Goal: Transaction & Acquisition: Purchase product/service

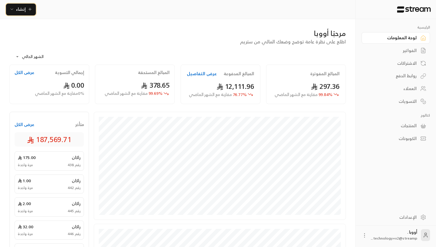
click at [23, 13] on button "إنشاء" at bounding box center [21, 10] width 30 height 12
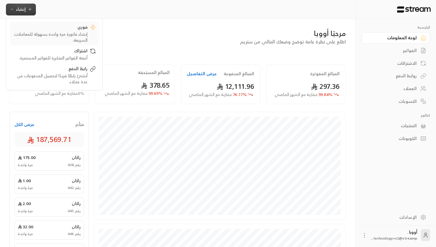
click at [55, 30] on div "فوري" at bounding box center [50, 27] width 75 height 7
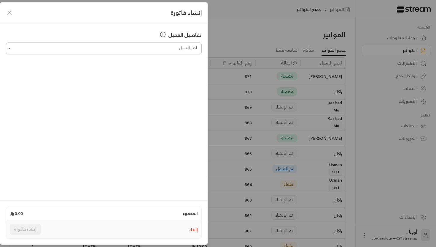
click at [173, 52] on input "اختر العميل" at bounding box center [104, 48] width 196 height 10
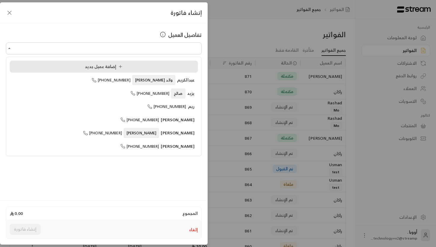
type input "**********"
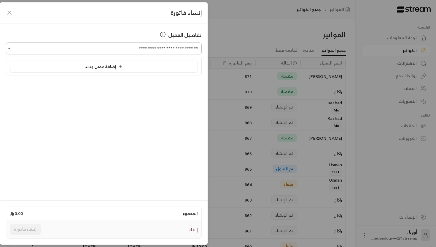
click at [138, 46] on input "**********" at bounding box center [104, 48] width 196 height 10
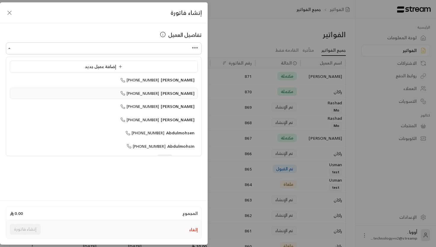
click at [186, 92] on span "[PERSON_NAME]" at bounding box center [178, 92] width 34 height 7
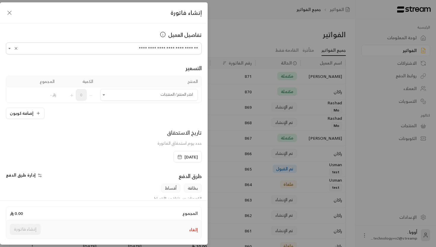
type input "**********"
click at [138, 108] on div "إضافة كوبون" at bounding box center [104, 112] width 196 height 11
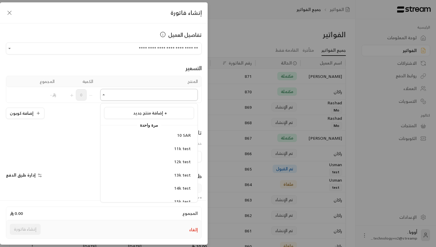
click at [138, 96] on input "اختر العميل" at bounding box center [149, 95] width 98 height 10
click at [155, 115] on span "إضافة منتج جديد +" at bounding box center [150, 112] width 34 height 7
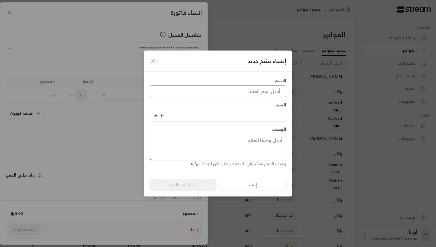
click at [184, 89] on input at bounding box center [218, 91] width 137 height 12
type input "g"
type input "ا"
type input "ش"
type input "ساحات اللعب (تحت)"
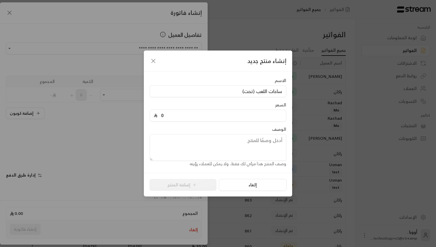
click at [199, 110] on input "0" at bounding box center [220, 115] width 125 height 11
type input "2500"
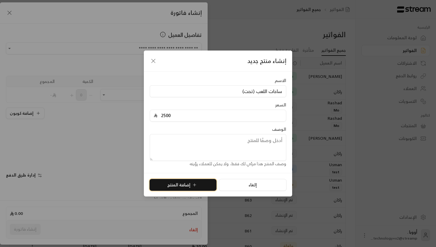
click at [185, 186] on button "إضافة المنتج" at bounding box center [183, 185] width 67 height 12
type input "0"
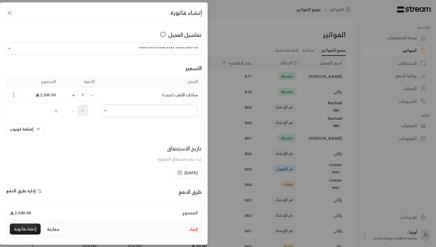
click at [231, 103] on div "**********" at bounding box center [218, 123] width 436 height 247
click at [190, 229] on button "إلغاء" at bounding box center [193, 229] width 9 height 6
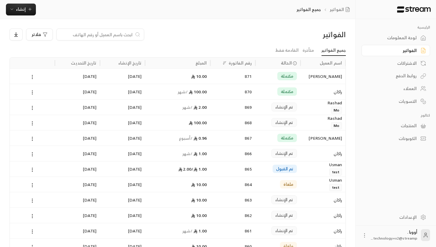
click at [399, 41] on div "لوحة المعلومات" at bounding box center [393, 38] width 48 height 6
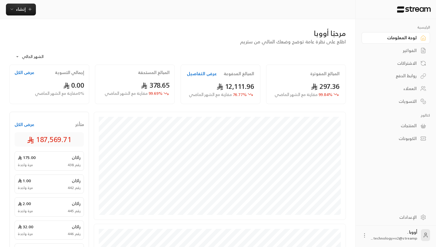
click at [410, 50] on div "الفواتير" at bounding box center [393, 50] width 48 height 6
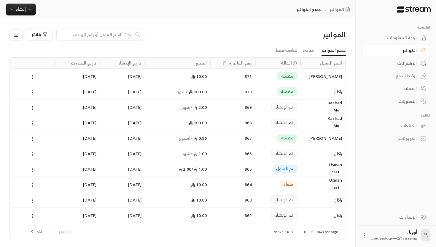
click at [410, 62] on div "الاشتراكات" at bounding box center [393, 63] width 48 height 6
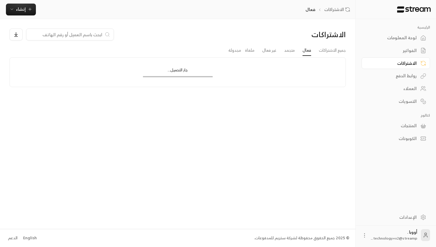
click at [409, 75] on div "روابط الدفع" at bounding box center [393, 76] width 48 height 6
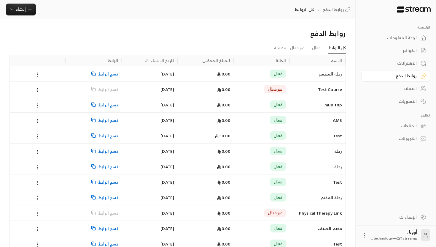
click at [403, 86] on div "العملاء" at bounding box center [393, 88] width 48 height 6
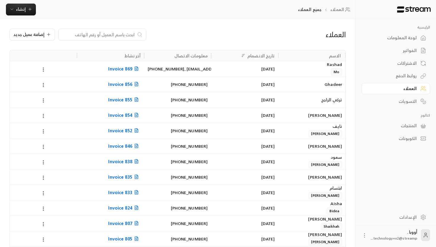
click at [401, 100] on div "التسويات" at bounding box center [393, 101] width 48 height 6
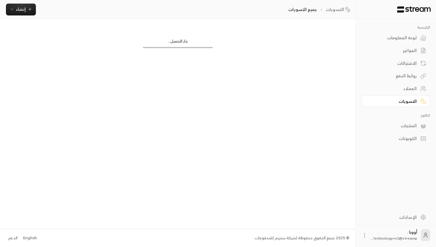
click at [413, 89] on div "العملاء" at bounding box center [393, 88] width 48 height 6
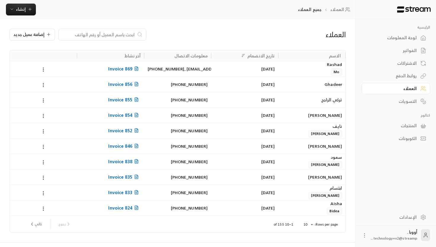
click at [411, 127] on div "المنتجات" at bounding box center [393, 126] width 48 height 6
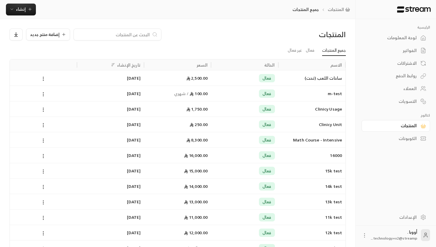
click at [416, 140] on div "الكوبونات" at bounding box center [393, 138] width 48 height 6
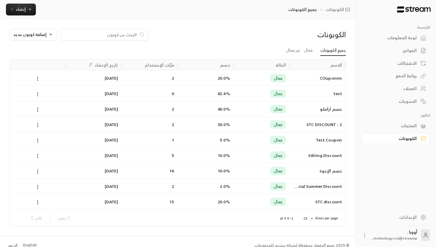
click at [406, 123] on div "المنتجات" at bounding box center [393, 126] width 48 height 6
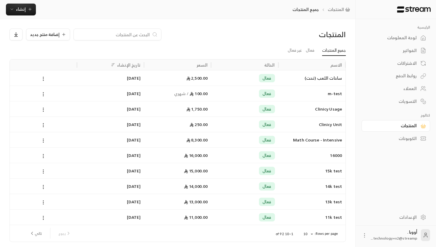
click at [384, 36] on div "لوحة المعلومات" at bounding box center [393, 38] width 48 height 6
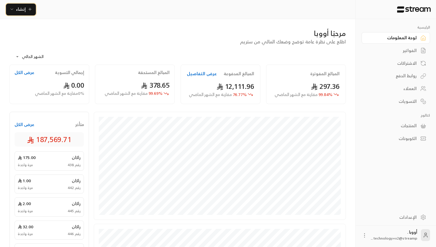
click at [20, 8] on span "إنشاء" at bounding box center [21, 8] width 10 height 7
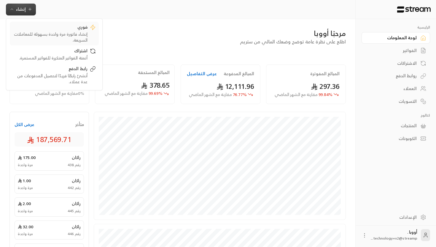
click at [62, 33] on div "إنشاء فاتورة مرة واحدة بسهولة للمعاملات السريعة." at bounding box center [50, 37] width 75 height 12
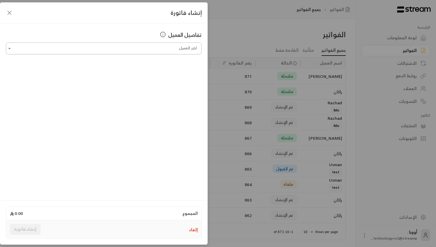
click at [153, 48] on input "اختر العميل" at bounding box center [104, 48] width 196 height 10
click at [118, 48] on input "اختر العميل" at bounding box center [104, 48] width 196 height 10
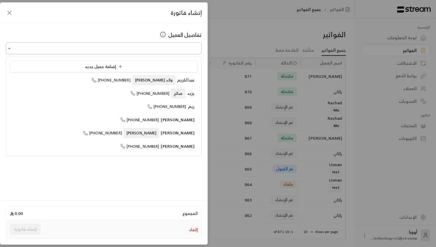
click at [97, 49] on input "اختر العميل" at bounding box center [104, 48] width 196 height 10
click at [65, 58] on ul "إضافة عميل جديد [PERSON_NAME] والد ماجد [PHONE_NUMBER] [PERSON_NAME] [PHONE_NUM…" at bounding box center [103, 106] width 195 height 99
click at [47, 75] on li "[PERSON_NAME] والد [PERSON_NAME] [PHONE_NUMBER]" at bounding box center [104, 80] width 188 height 12
type input "**********"
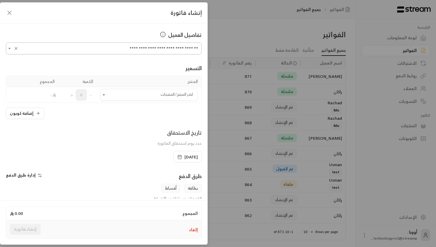
click at [113, 49] on input "**********" at bounding box center [104, 48] width 196 height 10
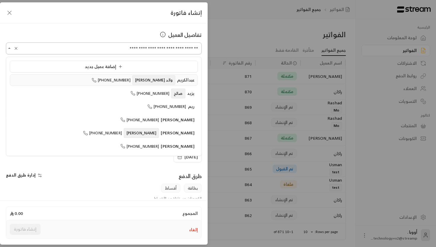
click at [95, 48] on input "**********" at bounding box center [104, 48] width 196 height 10
click at [96, 50] on input "اختر العميل" at bounding box center [104, 48] width 196 height 10
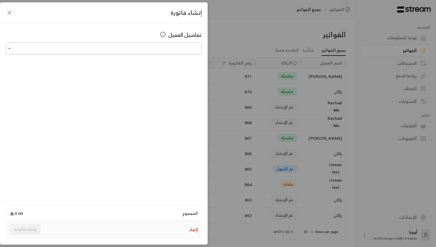
type input "*"
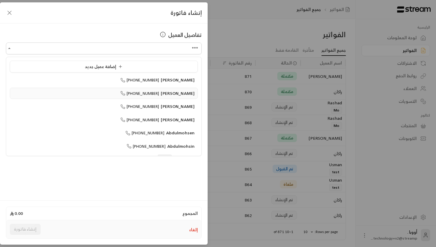
click at [140, 89] on li "[PERSON_NAME] [PHONE_NUMBER]" at bounding box center [104, 94] width 188 height 12
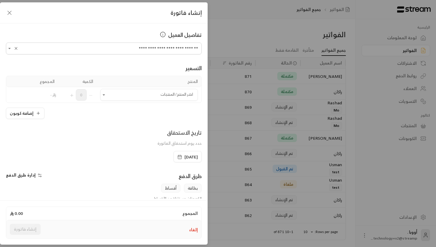
type input "**********"
click at [102, 34] on div "تفاصيل العميل" at bounding box center [104, 35] width 196 height 8
click at [343, 83] on div "**********" at bounding box center [218, 123] width 436 height 247
click at [13, 12] on div "إنشاء فاتورة" at bounding box center [104, 12] width 208 height 21
click at [9, 15] on icon "button" at bounding box center [9, 12] width 7 height 7
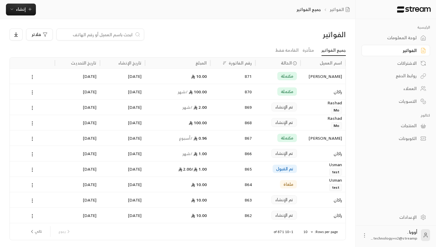
click at [404, 215] on div "الإعدادات" at bounding box center [393, 217] width 48 height 6
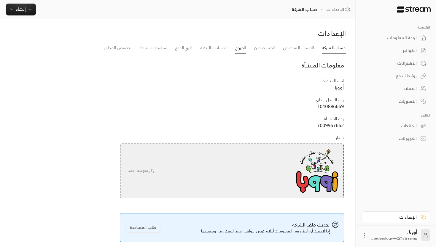
click at [235, 46] on link "الفروع" at bounding box center [240, 48] width 11 height 11
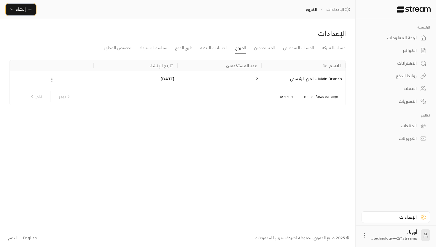
click at [17, 10] on span "إنشاء" at bounding box center [21, 8] width 10 height 7
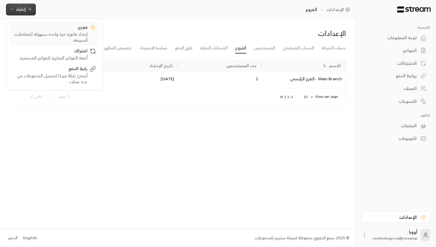
click at [42, 26] on div "فوري" at bounding box center [50, 27] width 75 height 7
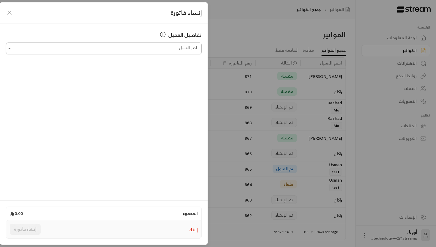
click at [161, 50] on input "اختر العميل" at bounding box center [104, 48] width 196 height 10
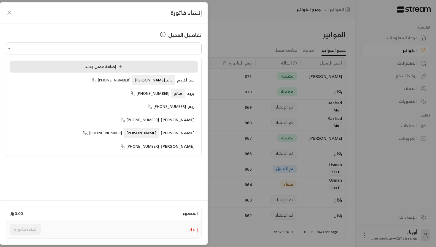
click at [187, 68] on div "إضافة عميل جديد" at bounding box center [104, 67] width 182 height 6
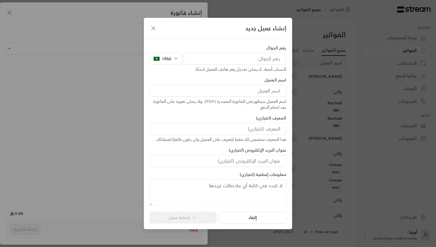
click at [246, 60] on input "tel" at bounding box center [235, 59] width 103 height 12
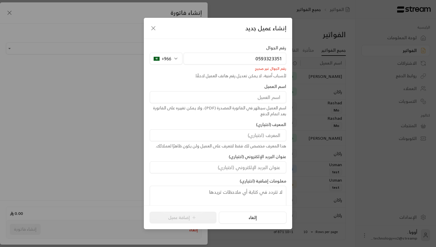
type input "0593323351"
click at [266, 98] on input at bounding box center [218, 97] width 137 height 12
type input "g"
type input "Ghada alhagbani"
click at [264, 139] on input at bounding box center [218, 135] width 137 height 12
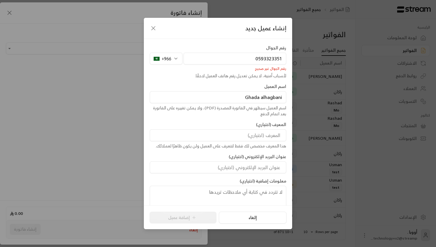
click at [255, 178] on label "معلومات إضافية (اختياري)" at bounding box center [263, 181] width 47 height 6
click at [258, 59] on input "0593323351" at bounding box center [235, 59] width 103 height 12
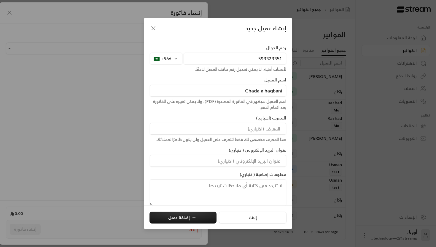
type input "593323351"
click at [260, 88] on input "Ghada alhagbani" at bounding box center [218, 91] width 137 height 12
click at [264, 130] on input at bounding box center [218, 129] width 137 height 12
click at [272, 126] on input at bounding box center [218, 129] width 137 height 12
click at [288, 124] on div "المعرف (اختياري) هذا المعرف مخصص لك فقط لتتعرف على العميل ولن يكون ظاهرًا لعملا…" at bounding box center [218, 128] width 142 height 27
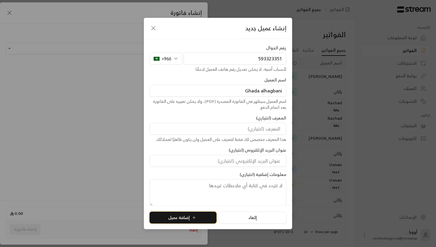
click at [197, 216] on button "إضافة عميل" at bounding box center [183, 217] width 67 height 12
type input "**********"
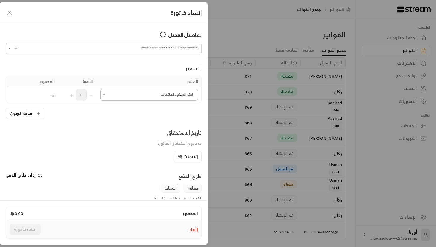
click at [180, 96] on input "اختر العميل" at bounding box center [149, 95] width 98 height 10
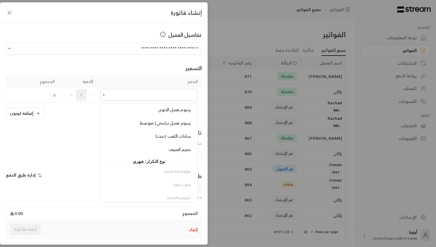
scroll to position [328, 0]
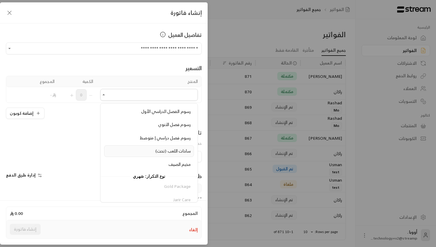
click at [176, 153] on span "ساحات اللعب (تحت)" at bounding box center [173, 150] width 35 height 7
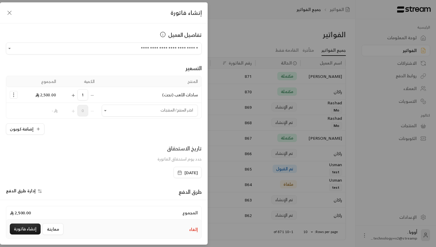
click at [178, 125] on div "إضافة كوبون" at bounding box center [104, 128] width 196 height 11
click at [106, 110] on icon "Open" at bounding box center [105, 110] width 6 height 6
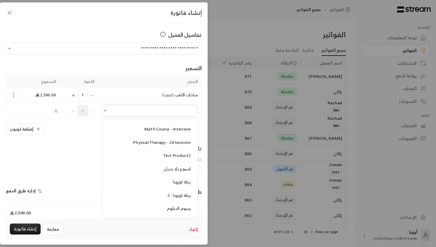
scroll to position [287, 0]
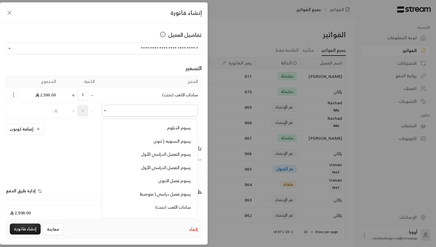
click at [73, 163] on div "تاريخ الاستحقاق حدد يوم استحقاق الفاتورة" at bounding box center [104, 155] width 202 height 23
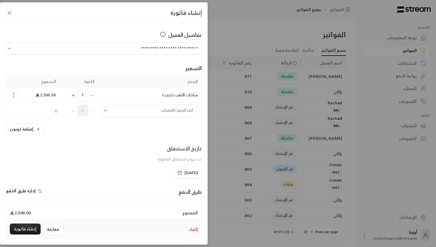
click at [14, 97] on circle "Selected Products" at bounding box center [13, 96] width 1 height 1
click at [30, 106] on span "إضافة كوبون" at bounding box center [37, 109] width 22 height 7
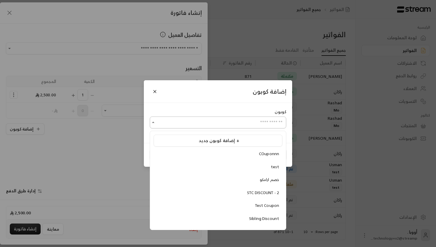
click at [192, 122] on input "اختر العميل" at bounding box center [218, 122] width 137 height 10
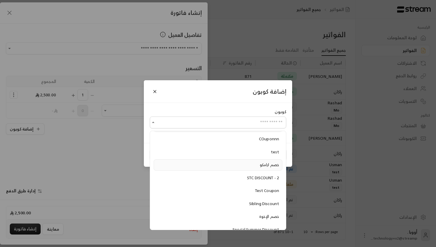
click at [252, 167] on li "خصم ارامكو" at bounding box center [218, 164] width 129 height 11
type input "**********"
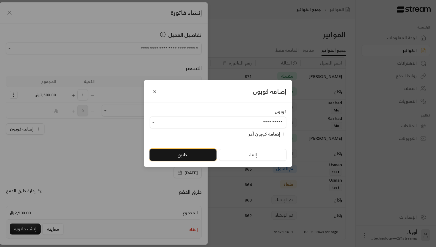
click at [200, 160] on button "تطبيق" at bounding box center [183, 155] width 67 height 12
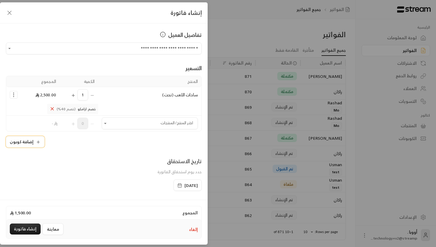
click at [30, 139] on button "إضافة كوبون" at bounding box center [25, 141] width 39 height 11
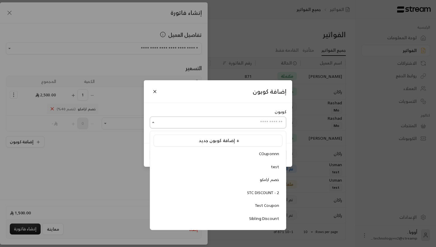
click at [173, 118] on input "اختر العميل" at bounding box center [218, 122] width 137 height 10
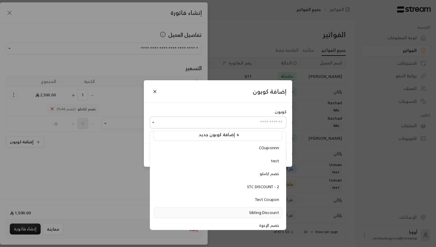
scroll to position [19, 0]
click at [268, 210] on span "خصم الإخوة" at bounding box center [269, 212] width 20 height 7
type input "**********"
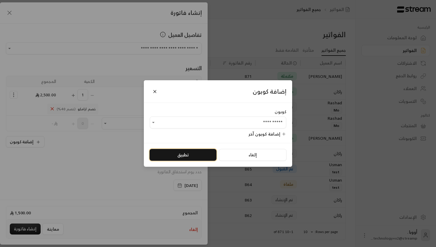
click at [186, 154] on button "تطبيق" at bounding box center [183, 155] width 67 height 12
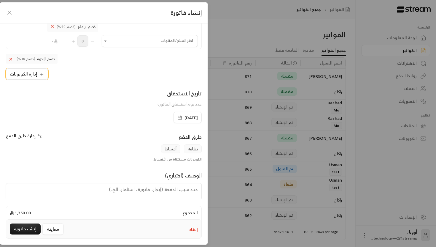
scroll to position [101, 0]
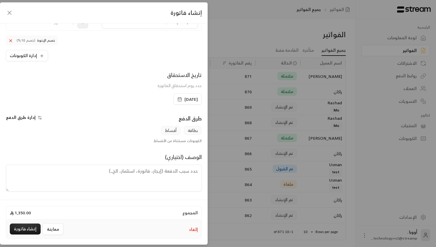
click at [42, 118] on div "إدارة طرق الدفع" at bounding box center [53, 120] width 101 height 12
click at [38, 120] on div "إدارة طرق الدفع" at bounding box center [53, 120] width 101 height 12
click at [38, 118] on icon "button" at bounding box center [39, 117] width 5 height 5
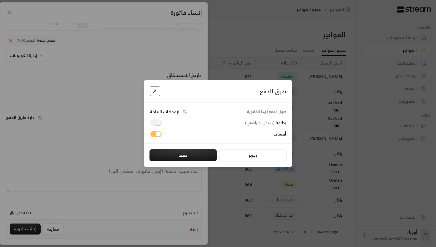
click at [153, 91] on button "Close" at bounding box center [155, 91] width 10 height 10
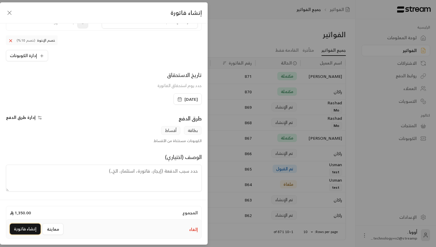
click at [22, 228] on button "إنشاء فاتورة" at bounding box center [25, 228] width 31 height 11
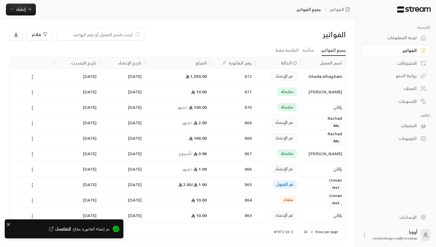
click at [229, 78] on div "872" at bounding box center [233, 76] width 38 height 15
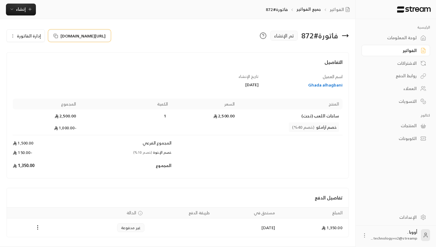
click at [67, 35] on span "[URL][DOMAIN_NAME]" at bounding box center [83, 36] width 45 height 6
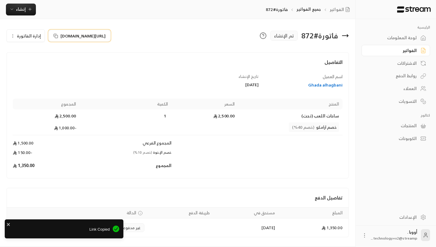
scroll to position [18, 0]
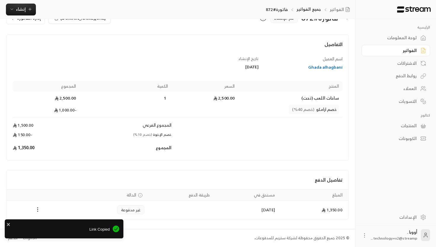
click at [38, 211] on circle "Payments" at bounding box center [37, 211] width 1 height 1
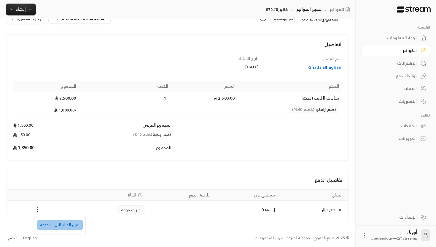
click at [67, 224] on li "تغيير الحالة الى مدفوعة" at bounding box center [60, 224] width 46 height 11
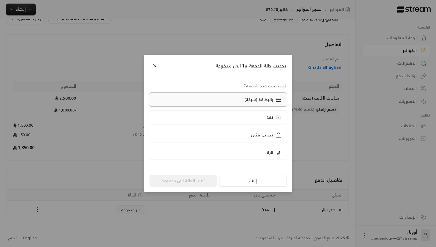
click at [231, 94] on label "بالبطاقة (شبكة)" at bounding box center [218, 99] width 139 height 14
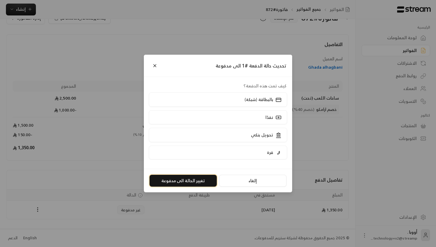
click at [197, 180] on button "تغيير الحالة الى مدفوعة" at bounding box center [183, 181] width 67 height 12
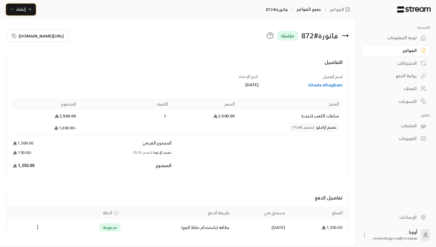
click at [11, 7] on icon "button" at bounding box center [11, 9] width 5 height 5
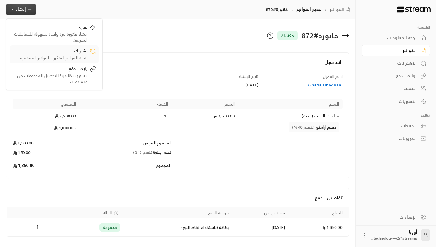
click at [41, 50] on div "اشتراك" at bounding box center [50, 51] width 75 height 7
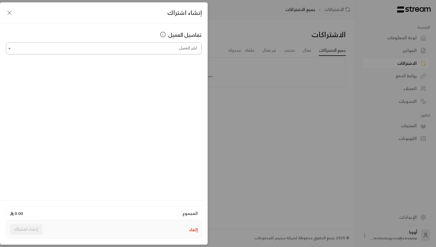
click at [78, 47] on input "اختر العميل" at bounding box center [104, 48] width 196 height 10
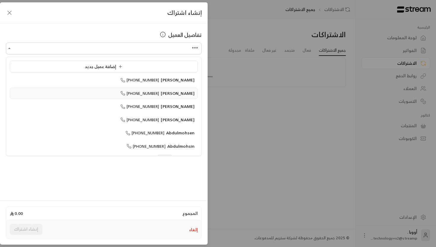
click at [153, 93] on span "[PHONE_NUMBER]" at bounding box center [140, 93] width 39 height 7
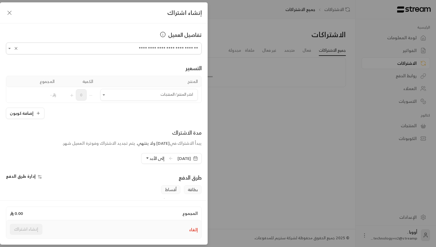
type input "**********"
click at [186, 112] on div "إضافة كوبون" at bounding box center [104, 112] width 196 height 11
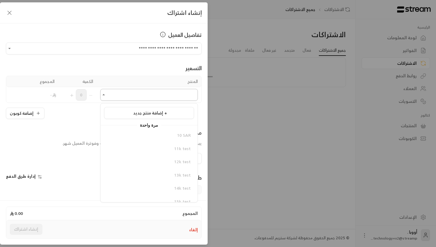
click at [175, 95] on input "اختر العميل" at bounding box center [149, 95] width 98 height 10
click at [146, 134] on div "Gold Package" at bounding box center [148, 132] width 83 height 6
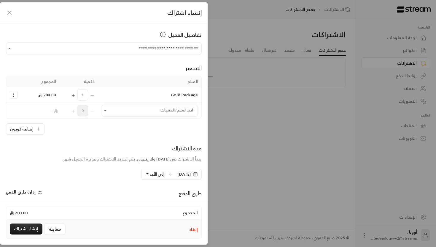
click at [16, 96] on icon "Selected Products" at bounding box center [14, 95] width 6 height 6
click at [79, 141] on div "**********" at bounding box center [104, 110] width 208 height 175
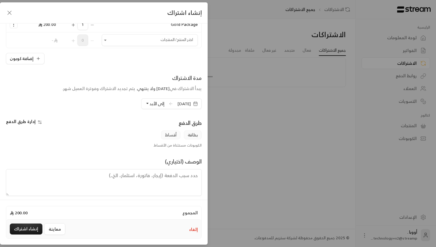
click at [182, 102] on span "[DATE]" at bounding box center [184, 104] width 13 height 6
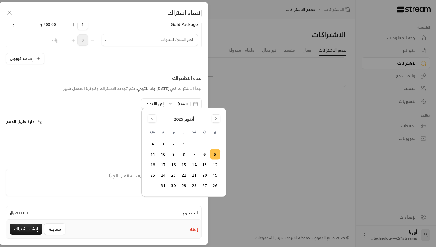
click at [170, 91] on div "يبدأ الاشتراك في [DATE] ولا ينتهي . يتم تجديد الاشتراك وفوترة العميل شهر." at bounding box center [132, 88] width 140 height 6
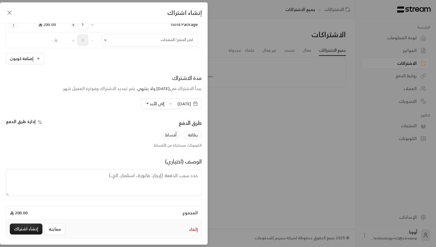
click at [178, 104] on span "[DATE]" at bounding box center [184, 104] width 13 height 6
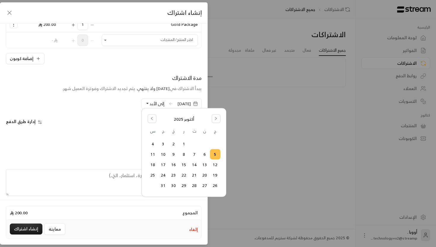
click at [152, 103] on span "إلى الأبد" at bounding box center [157, 103] width 15 height 7
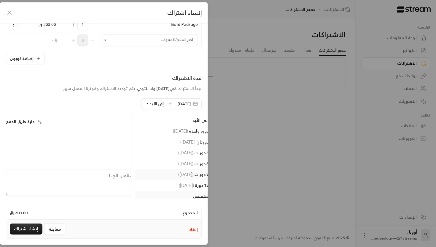
scroll to position [77, 0]
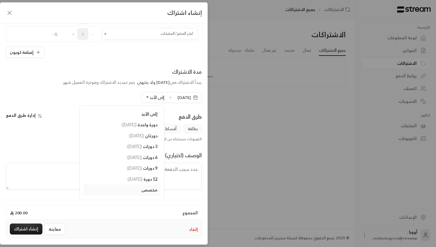
click at [115, 92] on div "مدة الاشتراك يبدأ الاشتراك في [DATE] ولا ينتهي . يتم تجديد الاشتراك وفوترة العم…" at bounding box center [104, 84] width 202 height 35
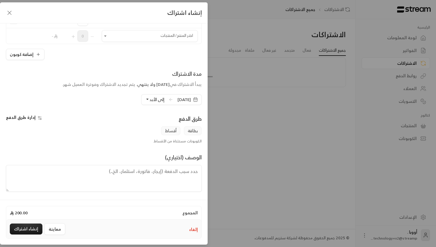
click at [192, 231] on button "إلغاء" at bounding box center [193, 229] width 9 height 6
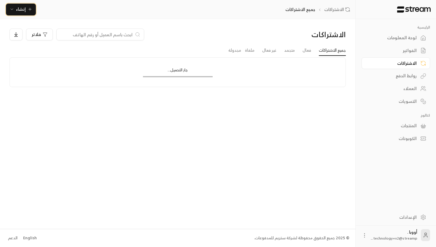
click at [12, 10] on icon "button" at bounding box center [11, 9] width 5 height 5
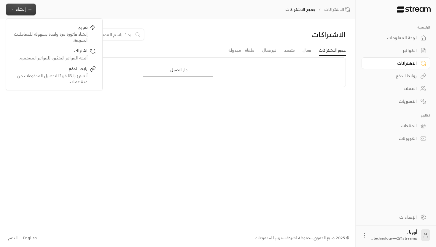
click at [83, 127] on div "الاشتراكات فلاتر جميع الاشتراكات فعال متجمد غير فعال ملغاة مجدولة جار التحميل..." at bounding box center [178, 123] width 356 height 209
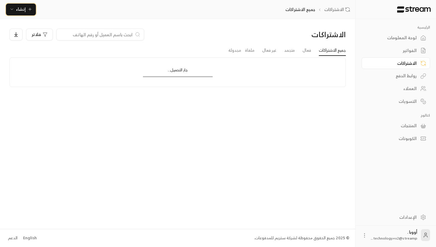
click at [25, 7] on span "إنشاء" at bounding box center [21, 8] width 10 height 7
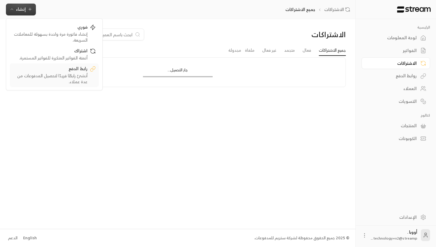
click at [56, 69] on div "رابط الدفع" at bounding box center [50, 69] width 75 height 7
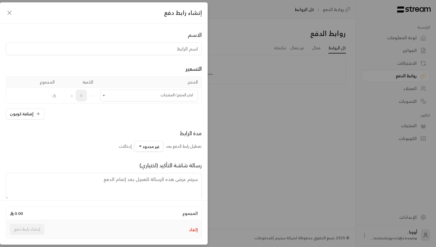
click at [94, 46] on input at bounding box center [104, 48] width 196 height 12
click at [73, 64] on div "التسعير" at bounding box center [104, 68] width 196 height 8
click at [82, 57] on div "التسعير المنتج الكمية المجموع اختر المنتج/المنتجات اختر المنتج/المنتجات 0 - إضا…" at bounding box center [104, 87] width 196 height 64
click at [81, 53] on input at bounding box center [104, 48] width 196 height 12
type input "uniform oppa"
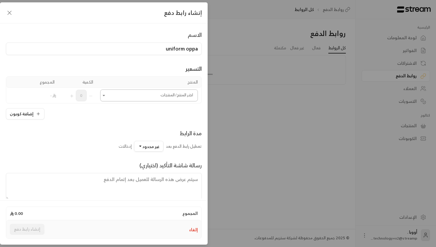
click at [168, 91] on input "اختر المنتج/المنتجات" at bounding box center [149, 95] width 98 height 10
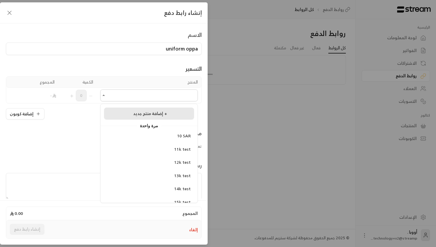
click at [178, 117] on li "إضافة منتج جديد +" at bounding box center [149, 113] width 90 height 12
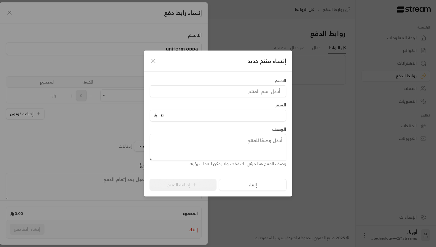
click at [236, 97] on div "الاسم السعر 0 الوصف وصف المنتج هذا مرئي لك فقط، ولا يمكن للعملاء رؤيته" at bounding box center [218, 121] width 142 height 89
click at [238, 94] on input at bounding box center [218, 91] width 137 height 12
type input "Uniform KG1"
click at [258, 117] on input "0" at bounding box center [220, 115] width 125 height 11
type input "100"
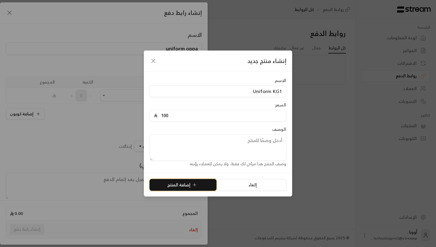
click at [201, 186] on button "إضافة المنتج" at bounding box center [183, 185] width 67 height 12
type input "0"
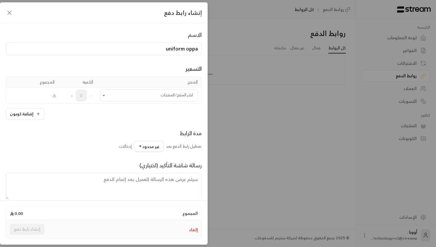
click at [151, 110] on div "إضافة كوبون" at bounding box center [104, 113] width 196 height 11
click at [104, 97] on icon "Open" at bounding box center [104, 95] width 6 height 6
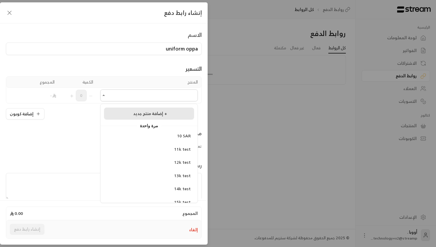
click at [162, 118] on li "إضافة منتج جديد +" at bounding box center [149, 113] width 90 height 12
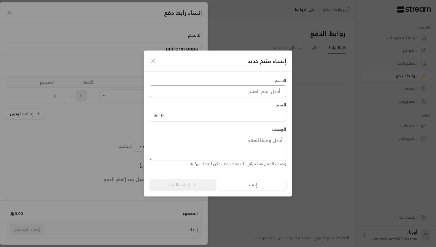
click at [198, 88] on input at bounding box center [218, 91] width 137 height 12
type input "Uniform KG1"
click at [245, 117] on input "0" at bounding box center [220, 115] width 125 height 11
type input "150"
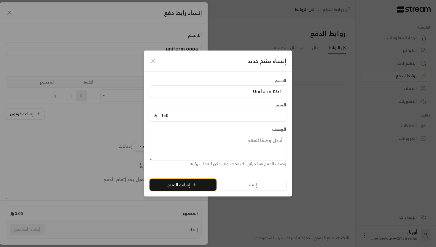
click at [199, 188] on button "إضافة المنتج" at bounding box center [183, 185] width 67 height 12
type input "0"
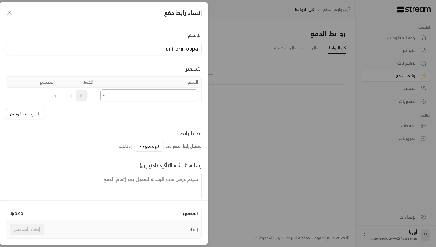
click at [101, 98] on icon "Open" at bounding box center [104, 95] width 6 height 6
click at [127, 97] on input "اختر المنتج/المنتجات" at bounding box center [149, 95] width 98 height 10
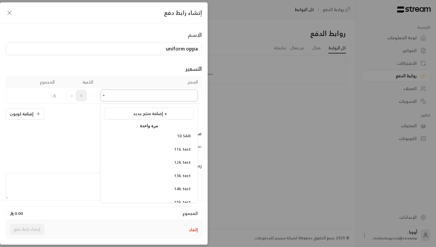
click at [127, 97] on input "اختر المنتج/المنتجات" at bounding box center [149, 95] width 98 height 10
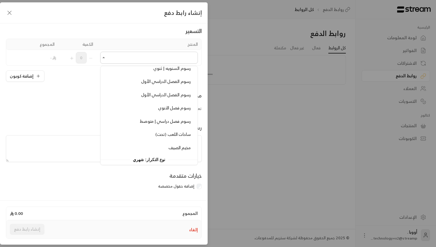
scroll to position [317, 0]
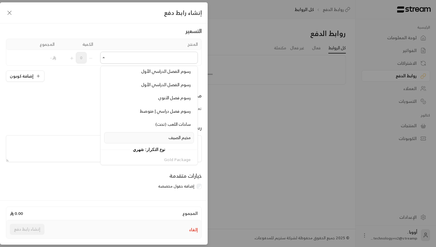
click at [175, 136] on span "مخيم الصيف" at bounding box center [180, 137] width 22 height 7
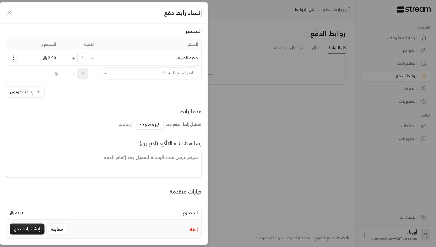
click at [174, 88] on div "إضافة كوبون" at bounding box center [104, 91] width 196 height 11
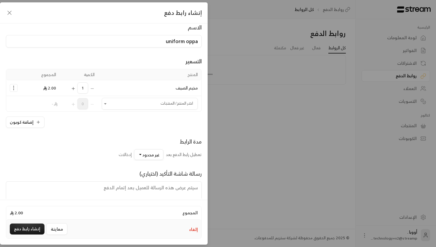
scroll to position [53, 0]
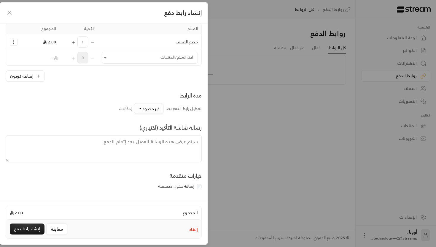
click at [144, 110] on span "غير محدود" at bounding box center [150, 108] width 17 height 7
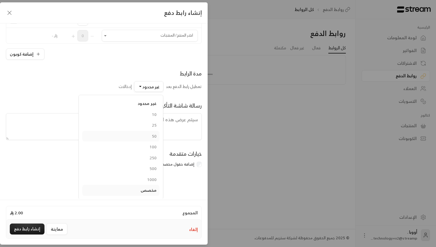
scroll to position [76, 0]
click at [193, 141] on div "خيارات متقدمة إضافة حقول مخصصة" at bounding box center [104, 155] width 196 height 30
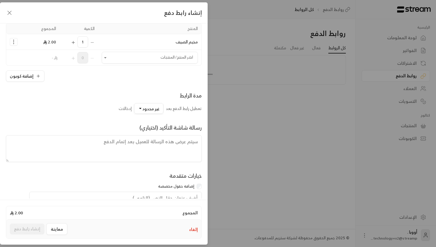
scroll to position [94, 0]
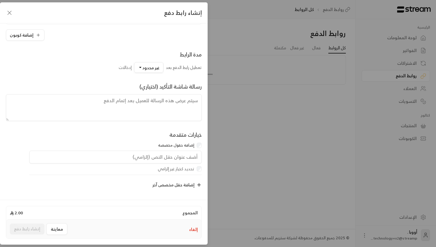
click at [187, 161] on input "text" at bounding box center [115, 156] width 172 height 13
type input "AGE"
click at [199, 186] on icon "button" at bounding box center [199, 184] width 0 height 3
click at [193, 186] on input "text" at bounding box center [115, 185] width 172 height 13
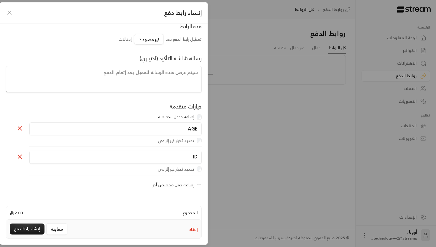
type input "ID"
click at [199, 183] on icon "button" at bounding box center [199, 184] width 0 height 3
click at [194, 180] on input "text" at bounding box center [115, 185] width 172 height 13
type input "ALLERGIES"
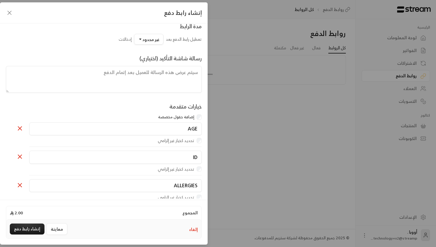
click at [202, 141] on div "تحديد كخيار غير إلزامي" at bounding box center [107, 140] width 195 height 6
click at [202, 197] on div "تحديد كخيار غير إلزامي" at bounding box center [107, 197] width 195 height 6
click at [19, 229] on button "إنشاء رابط دفع" at bounding box center [27, 228] width 35 height 11
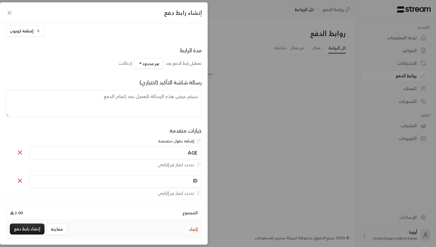
scroll to position [56, 0]
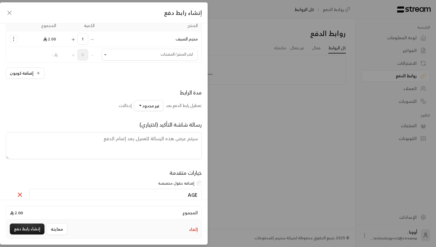
click at [157, 135] on textarea at bounding box center [104, 145] width 196 height 27
click at [143, 107] on span "غير محدود" at bounding box center [150, 105] width 17 height 7
click at [172, 129] on link "10" at bounding box center [165, 133] width 77 height 11
click at [31, 230] on button "إنشاء رابط دفع" at bounding box center [27, 228] width 35 height 11
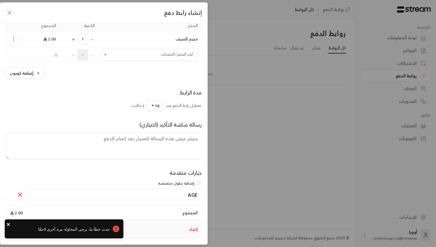
click at [8, 222] on icon "close" at bounding box center [9, 224] width 4 height 5
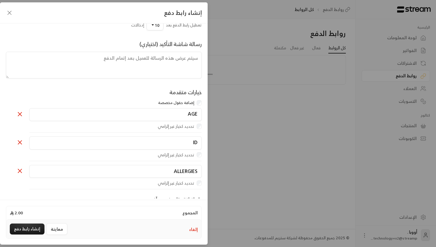
scroll to position [151, 0]
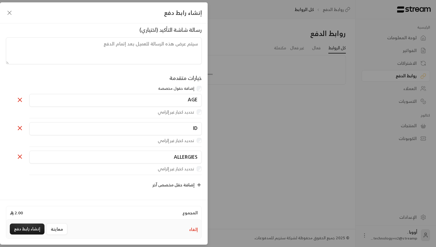
click at [23, 159] on icon at bounding box center [19, 156] width 7 height 7
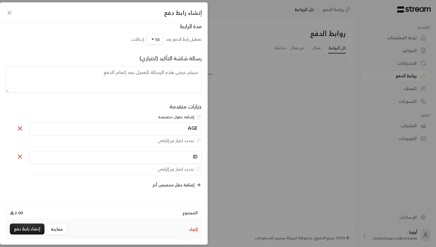
click at [22, 155] on icon at bounding box center [19, 156] width 7 height 7
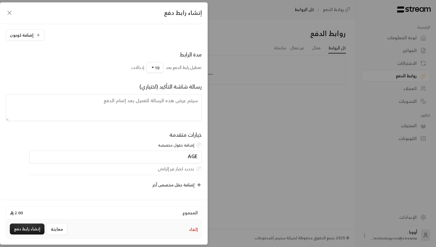
scroll to position [94, 0]
click at [22, 155] on div "AGE" at bounding box center [107, 157] width 195 height 15
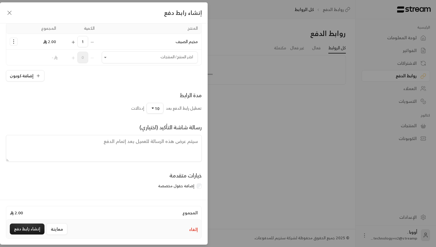
scroll to position [53, 0]
click at [32, 227] on button "إنشاء رابط دفع" at bounding box center [27, 228] width 35 height 11
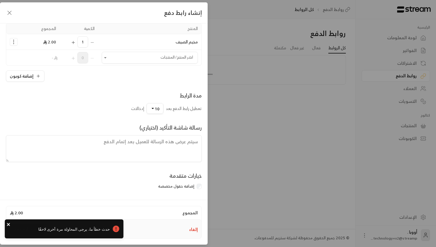
click at [8, 224] on icon "close" at bounding box center [8, 224] width 3 height 3
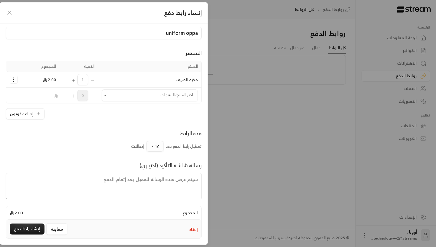
scroll to position [9, 0]
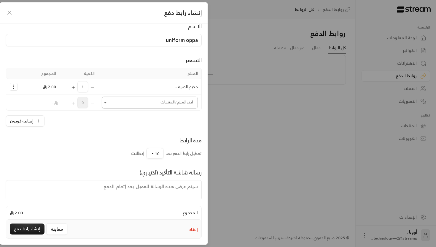
click at [161, 102] on input "اختر المنتج/المنتجات" at bounding box center [150, 102] width 96 height 10
click at [178, 88] on span "مخيم الصيف" at bounding box center [187, 86] width 23 height 7
click at [14, 84] on icon "Selected Products" at bounding box center [14, 87] width 6 height 6
click at [44, 110] on span "إزالة المنتج" at bounding box center [39, 111] width 18 height 7
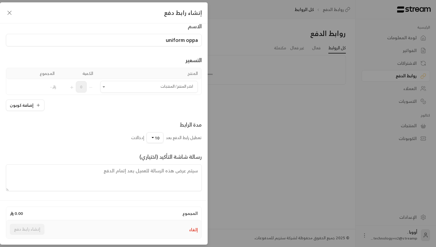
click at [124, 78] on th "المنتج" at bounding box center [149, 73] width 105 height 11
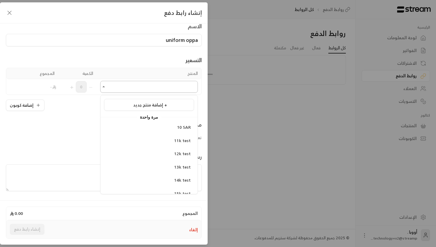
click at [124, 82] on input "اختر المنتج/المنتجات" at bounding box center [149, 87] width 98 height 10
click at [156, 128] on div "10 SAR" at bounding box center [148, 127] width 83 height 6
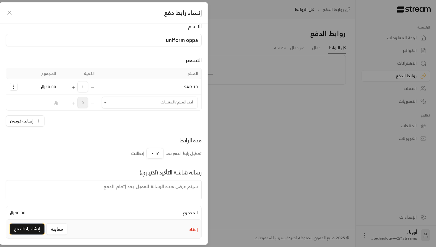
click at [26, 229] on button "إنشاء رابط دفع" at bounding box center [27, 228] width 35 height 11
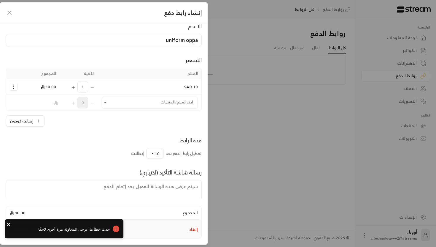
click at [7, 223] on icon "close" at bounding box center [9, 224] width 4 height 5
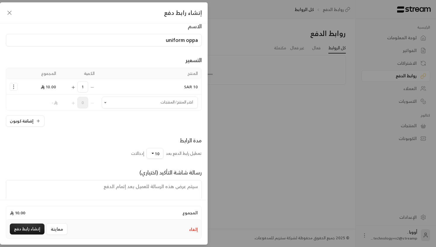
click at [107, 83] on td "10 SAR" at bounding box center [149, 87] width 103 height 16
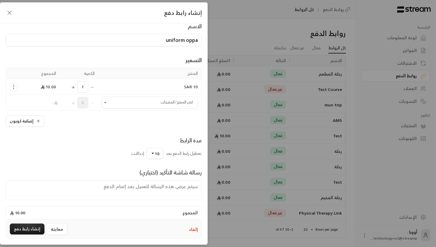
click at [126, 109] on td "اختر المنتج/[GEOGRAPHIC_DATA]/المنتجات" at bounding box center [149, 102] width 103 height 15
click at [119, 105] on input "اختر المنتج/المنتجات" at bounding box center [150, 102] width 96 height 10
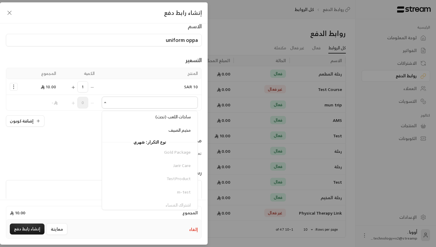
scroll to position [313, 0]
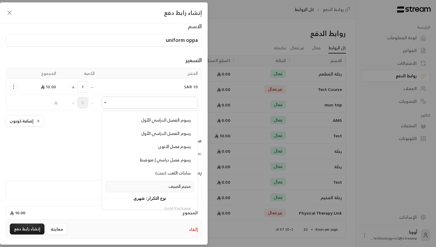
click at [176, 183] on span "مخيم الصيف" at bounding box center [180, 185] width 22 height 7
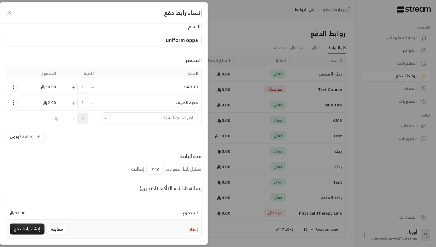
click at [16, 87] on button "Selected Products" at bounding box center [13, 86] width 7 height 7
click at [33, 109] on span "إزالة المنتج" at bounding box center [39, 111] width 18 height 7
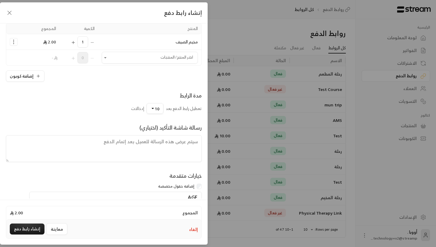
scroll to position [94, 0]
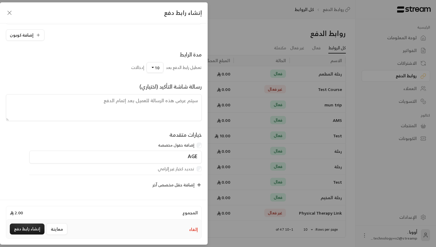
click at [199, 184] on icon "button" at bounding box center [198, 184] width 5 height 5
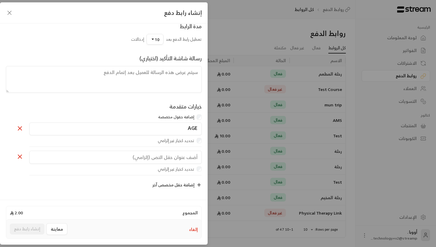
click at [184, 160] on input "text" at bounding box center [115, 156] width 172 height 13
type input "i"
type input "ID"
click at [26, 228] on button "إنشاء رابط دفع" at bounding box center [27, 228] width 35 height 11
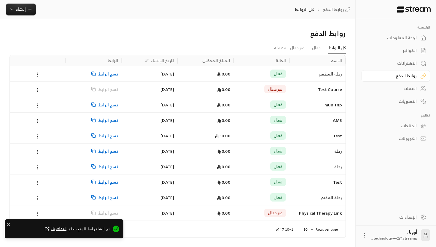
scroll to position [0, 0]
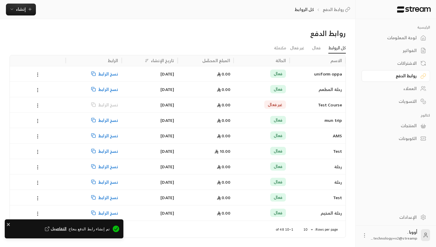
click at [141, 76] on div "[DATE]" at bounding box center [149, 73] width 49 height 15
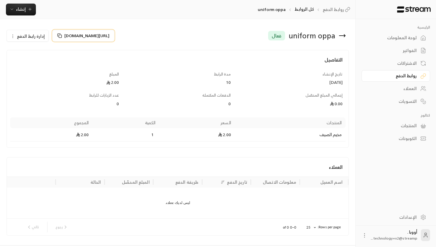
click at [102, 39] on button "[URL][DOMAIN_NAME]" at bounding box center [83, 36] width 62 height 12
click at [410, 52] on div "الفواتير" at bounding box center [393, 50] width 48 height 6
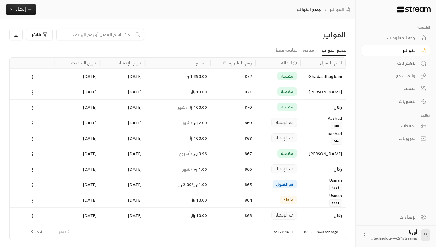
click at [196, 1] on div "الفواتير جميع الفواتير إنشاء" at bounding box center [178, 9] width 356 height 19
click at [306, 52] on link "متأخرة" at bounding box center [308, 50] width 11 height 11
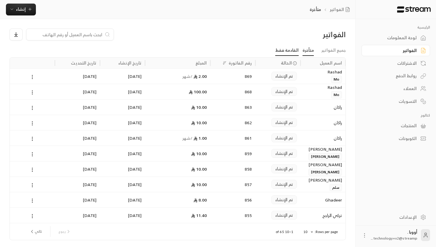
click at [294, 48] on link "القادمة فقط" at bounding box center [286, 50] width 23 height 11
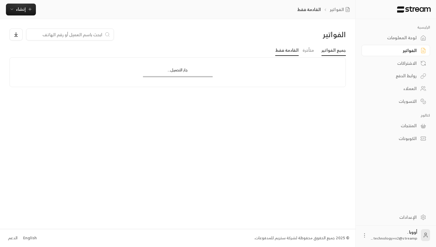
click at [339, 48] on link "جميع الفواتير" at bounding box center [334, 50] width 24 height 11
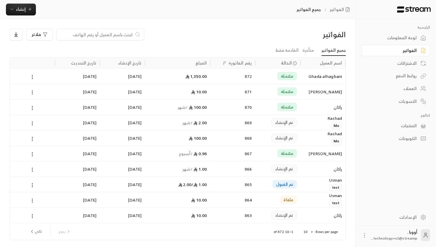
click at [402, 38] on div "لوحة المعلومات" at bounding box center [393, 38] width 48 height 6
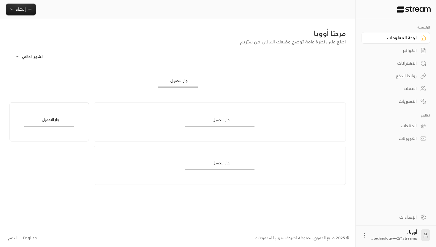
click at [400, 76] on div "روابط الدفع" at bounding box center [393, 76] width 48 height 6
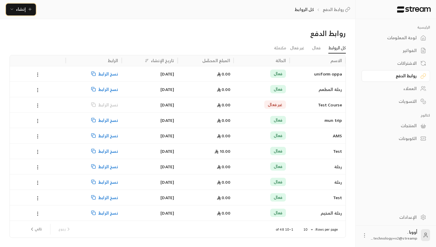
click at [15, 6] on span "إنشاء" at bounding box center [20, 8] width 23 height 7
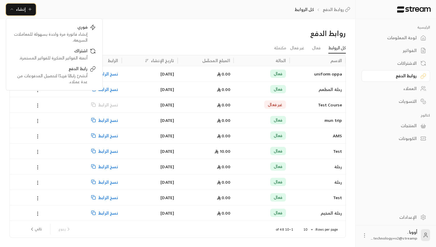
click at [16, 9] on span "إنشاء" at bounding box center [21, 8] width 10 height 7
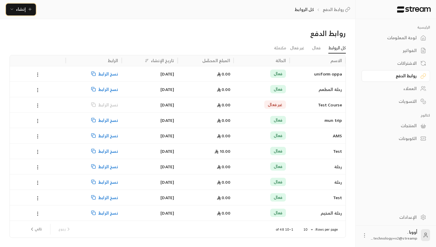
click at [14, 8] on icon "button" at bounding box center [11, 9] width 5 height 5
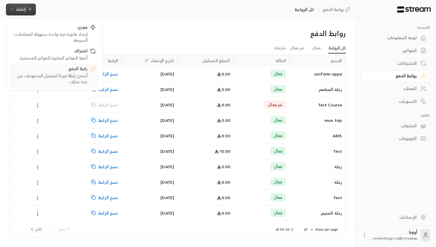
click at [32, 69] on div "رابط الدفع" at bounding box center [50, 69] width 75 height 7
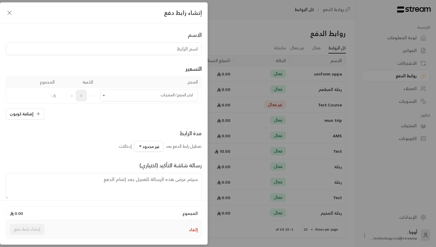
click at [148, 46] on input at bounding box center [104, 48] width 196 height 12
type input "summer oppa"
click at [146, 93] on input "اختر المنتج/المنتجات" at bounding box center [149, 95] width 98 height 10
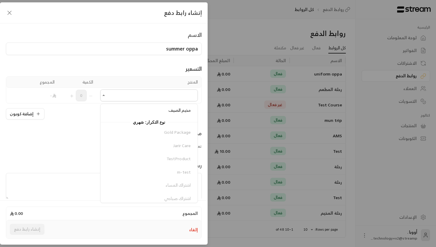
scroll to position [377, 0]
click at [170, 115] on span "مخيم الصيف" at bounding box center [180, 114] width 22 height 7
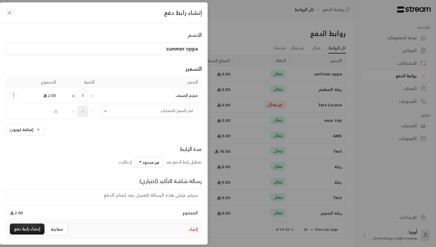
click at [123, 130] on div "إضافة كوبون" at bounding box center [104, 129] width 196 height 11
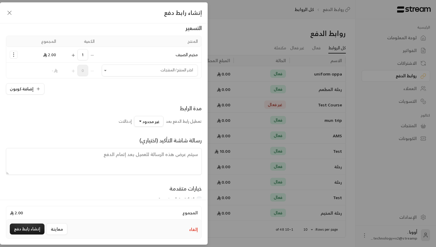
scroll to position [53, 0]
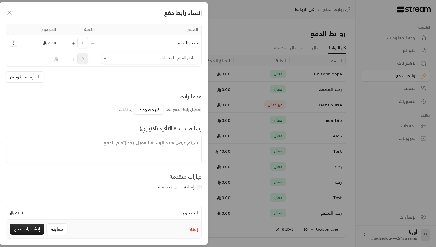
click at [15, 43] on icon "Selected Products" at bounding box center [14, 43] width 6 height 6
click at [30, 35] on td "2.00" at bounding box center [40, 43] width 39 height 16
click at [138, 109] on button "غير محدود" at bounding box center [148, 108] width 29 height 11
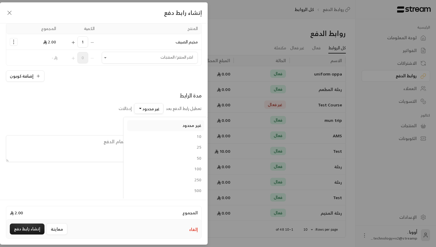
scroll to position [72, 0]
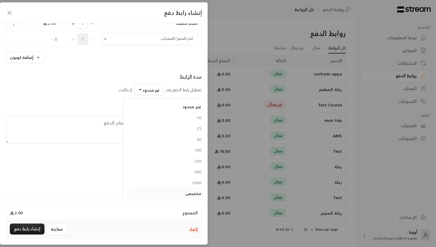
click at [167, 192] on div "مخصص" at bounding box center [165, 193] width 71 height 6
click at [170, 196] on div "0 تطبيق" at bounding box center [165, 196] width 71 height 12
click at [181, 197] on input "0" at bounding box center [187, 196] width 21 height 6
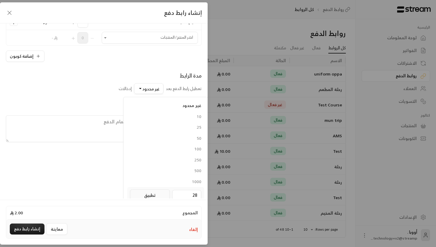
type input "28"
click at [144, 196] on button "تطبيق" at bounding box center [150, 195] width 40 height 12
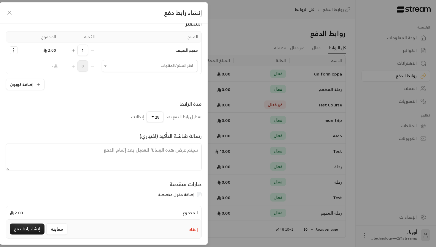
scroll to position [53, 0]
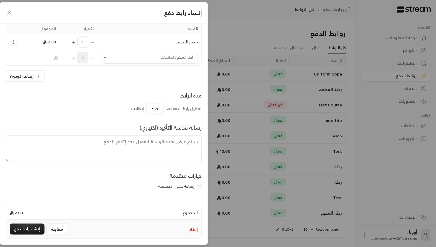
click at [199, 188] on div "إضافة حقول مخصصة" at bounding box center [104, 186] width 196 height 6
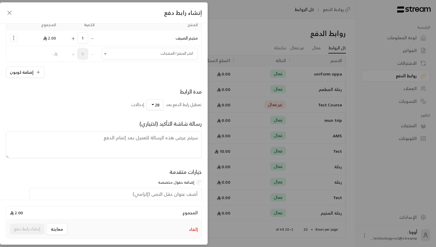
scroll to position [50, 0]
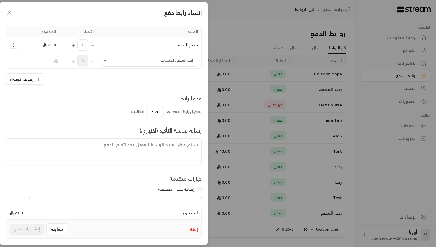
click at [229, 121] on div "إنشاء رابط دفع الاسم summer oppa التسعير المنتج الكمية المجموع مخيم الصيف 1 2.0…" at bounding box center [218, 123] width 436 height 247
click at [193, 231] on button "إلغاء" at bounding box center [193, 229] width 9 height 6
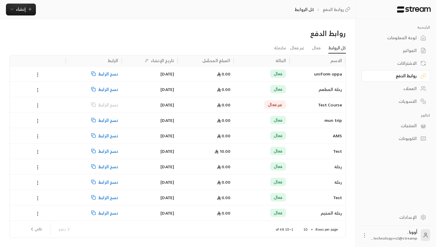
click at [172, 38] on div "روابط الدفع" at bounding box center [178, 35] width 343 height 14
click at [427, 49] on link "الفواتير" at bounding box center [396, 51] width 69 height 12
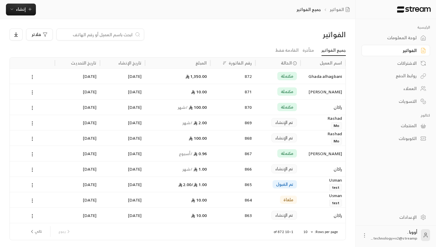
scroll to position [20, 0]
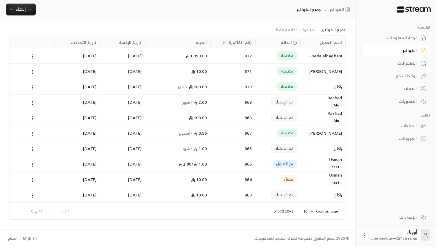
click at [30, 209] on icon "next page" at bounding box center [31, 210] width 5 height 5
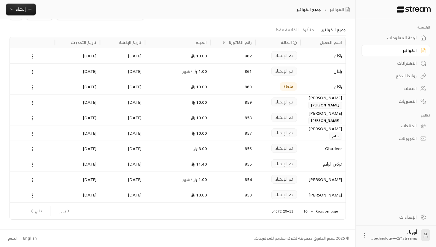
click at [192, 193] on icon at bounding box center [193, 195] width 4 height 4
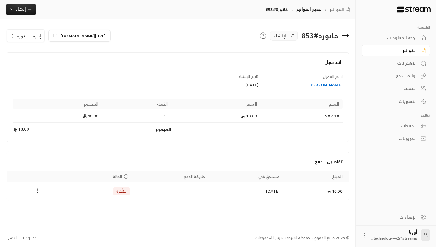
click at [45, 191] on div "Payments" at bounding box center [37, 190] width 54 height 7
click at [36, 191] on icon "Payments" at bounding box center [38, 191] width 6 height 6
click at [52, 202] on li "تغيير الحالة الى مدفوعة" at bounding box center [60, 206] width 46 height 11
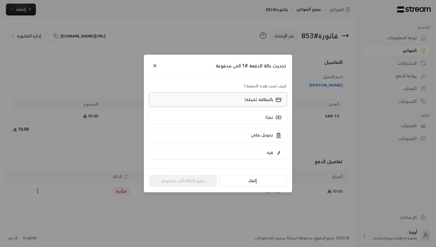
click at [253, 100] on p "بالبطاقة (شبكة)" at bounding box center [259, 99] width 28 height 6
click at [251, 116] on label "نقدًا" at bounding box center [218, 117] width 139 height 14
click at [247, 138] on label "تحويل بنكي" at bounding box center [218, 135] width 139 height 14
click at [248, 151] on label "قرة" at bounding box center [218, 152] width 139 height 14
click at [252, 186] on button "إلغاء" at bounding box center [252, 181] width 67 height 12
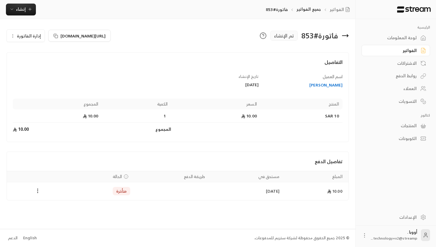
click at [412, 43] on link "لوحة المعلومات" at bounding box center [396, 38] width 69 height 12
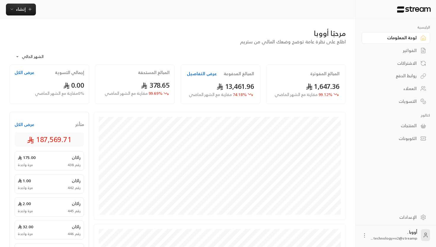
click at [41, 58] on body "**********" at bounding box center [218, 123] width 436 height 247
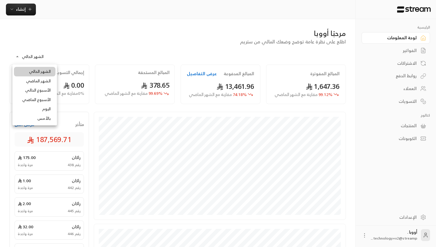
click at [35, 58] on div at bounding box center [218, 123] width 436 height 247
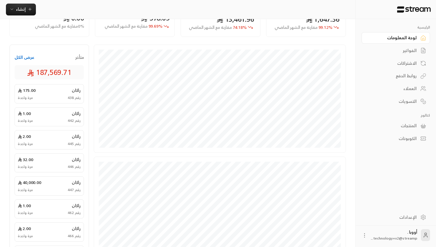
scroll to position [62, 0]
